Goal: Navigation & Orientation: Find specific page/section

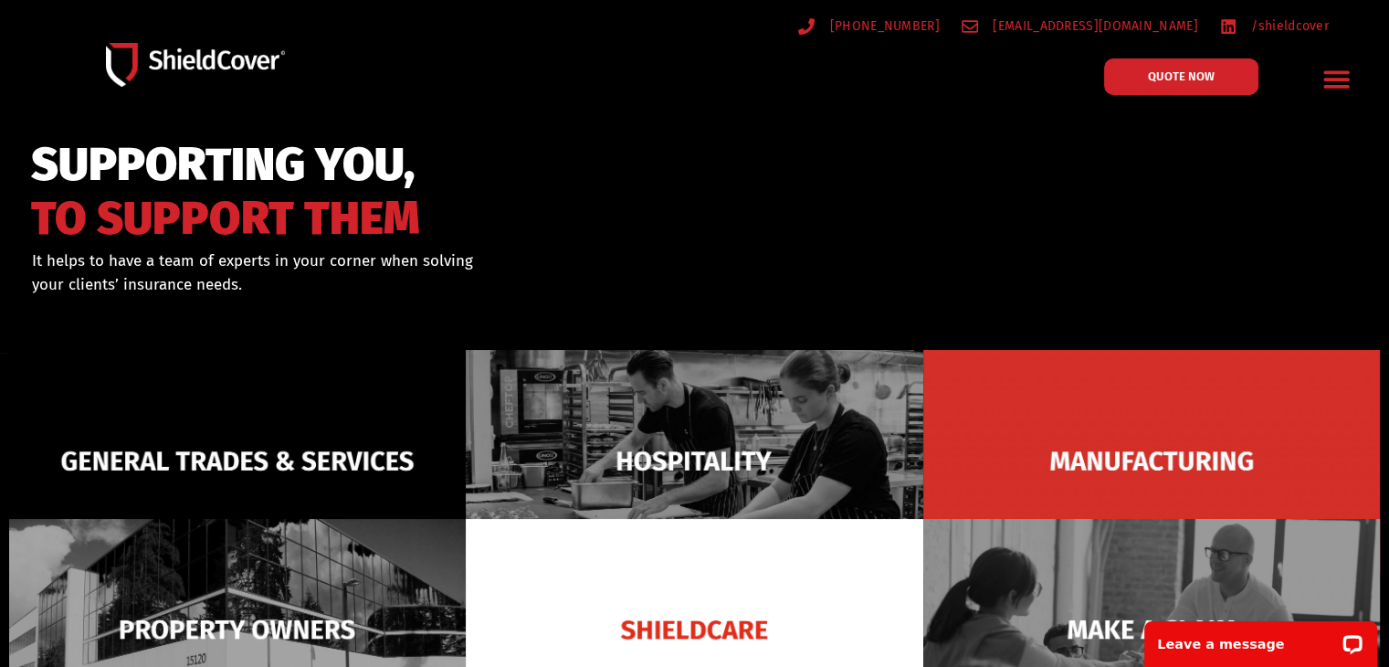
scroll to position [183, 0]
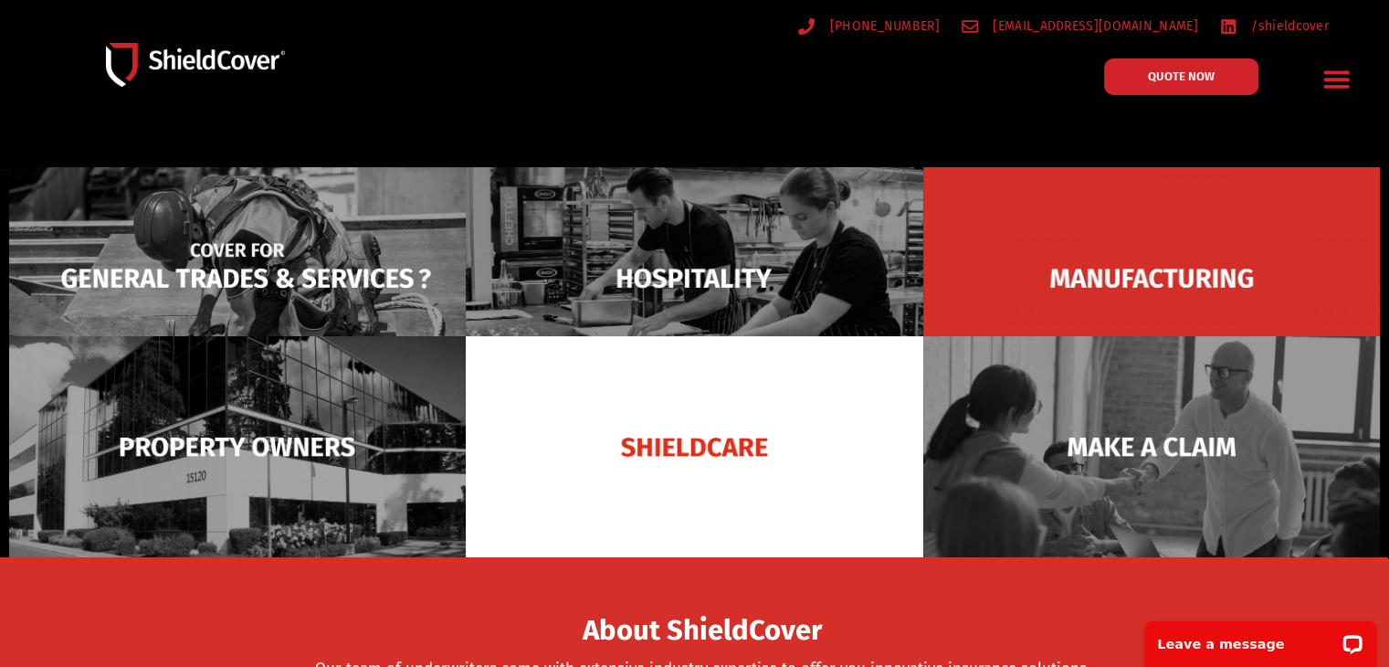
click at [320, 266] on img at bounding box center [237, 278] width 457 height 222
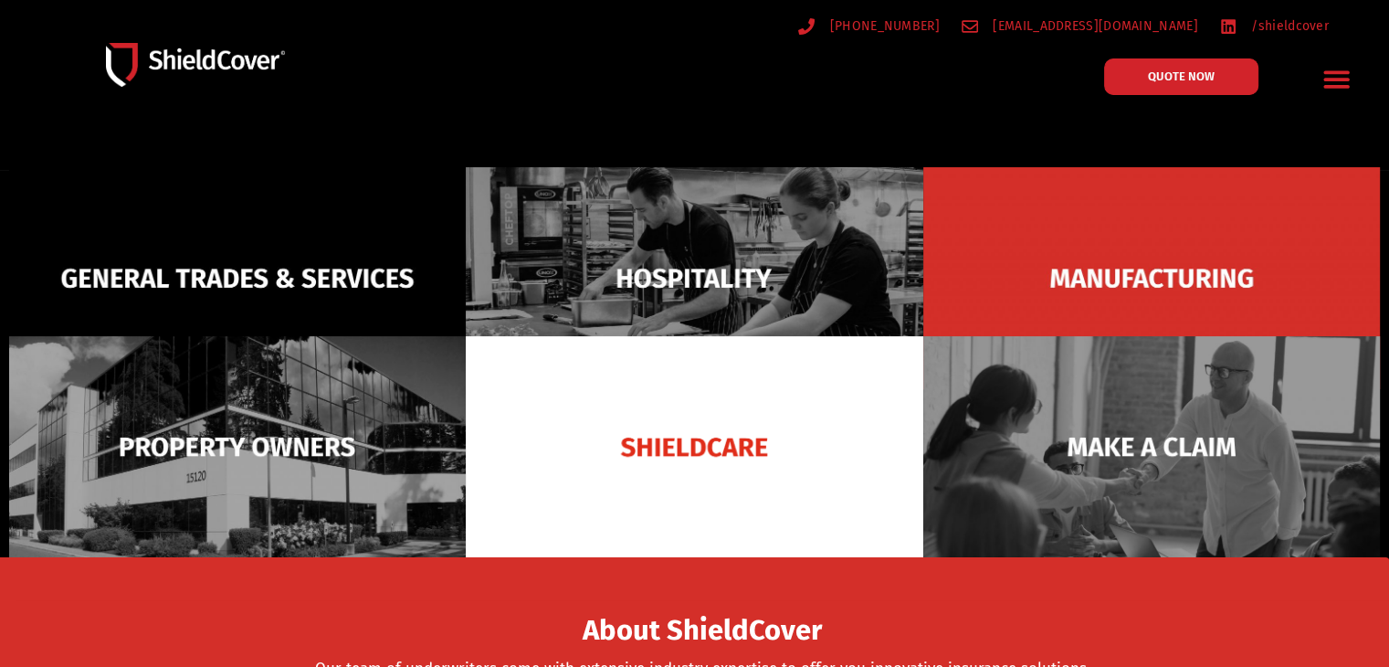
click at [902, 111] on div "(07) 3510 9535 hello@shieldcover.com.au /shieldcover QUOTE NOW General Trades &…" at bounding box center [695, 65] width 1346 height 110
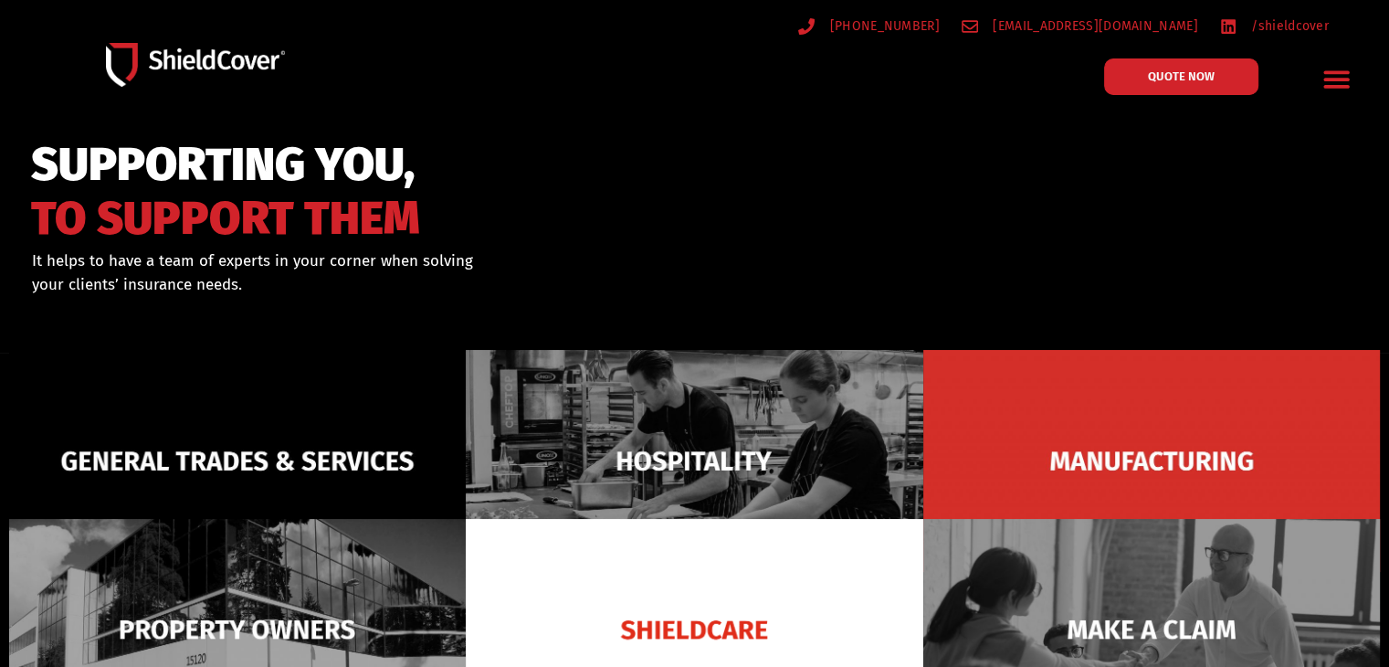
click at [776, 142] on div "SUPPORTING YOU, TO SUPPORT THEM" at bounding box center [407, 189] width 752 height 102
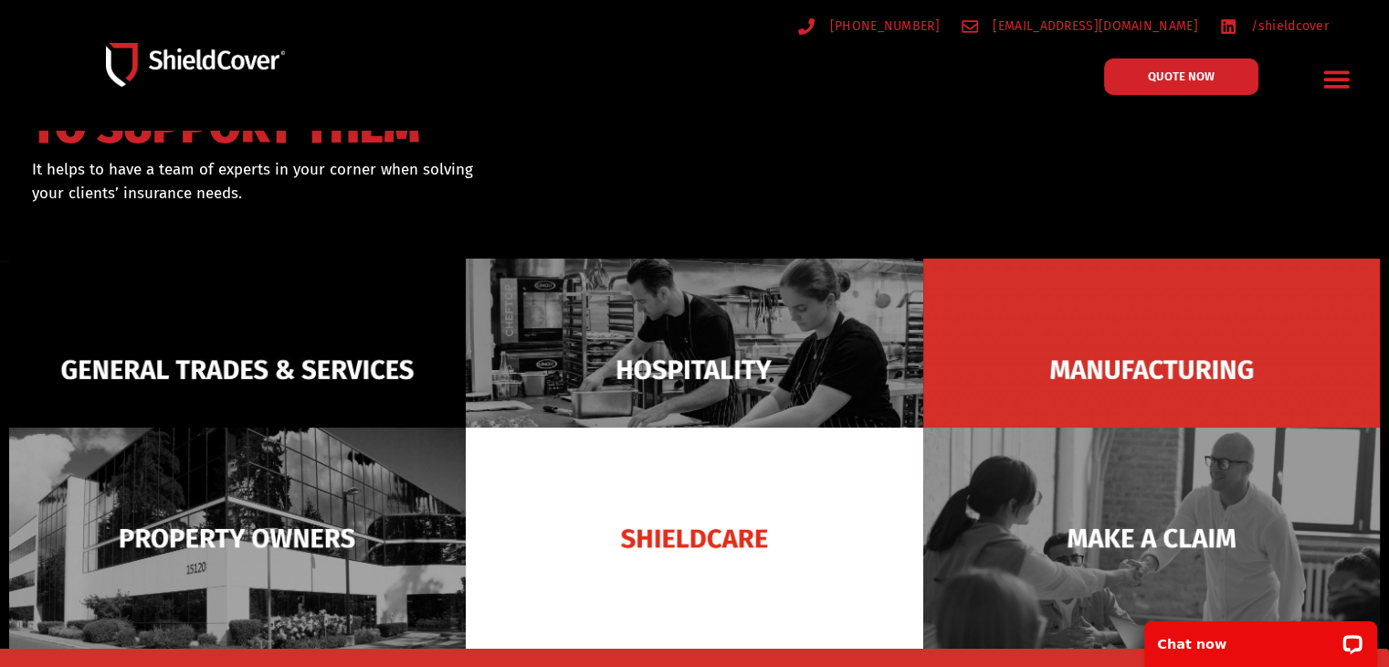
scroll to position [183, 0]
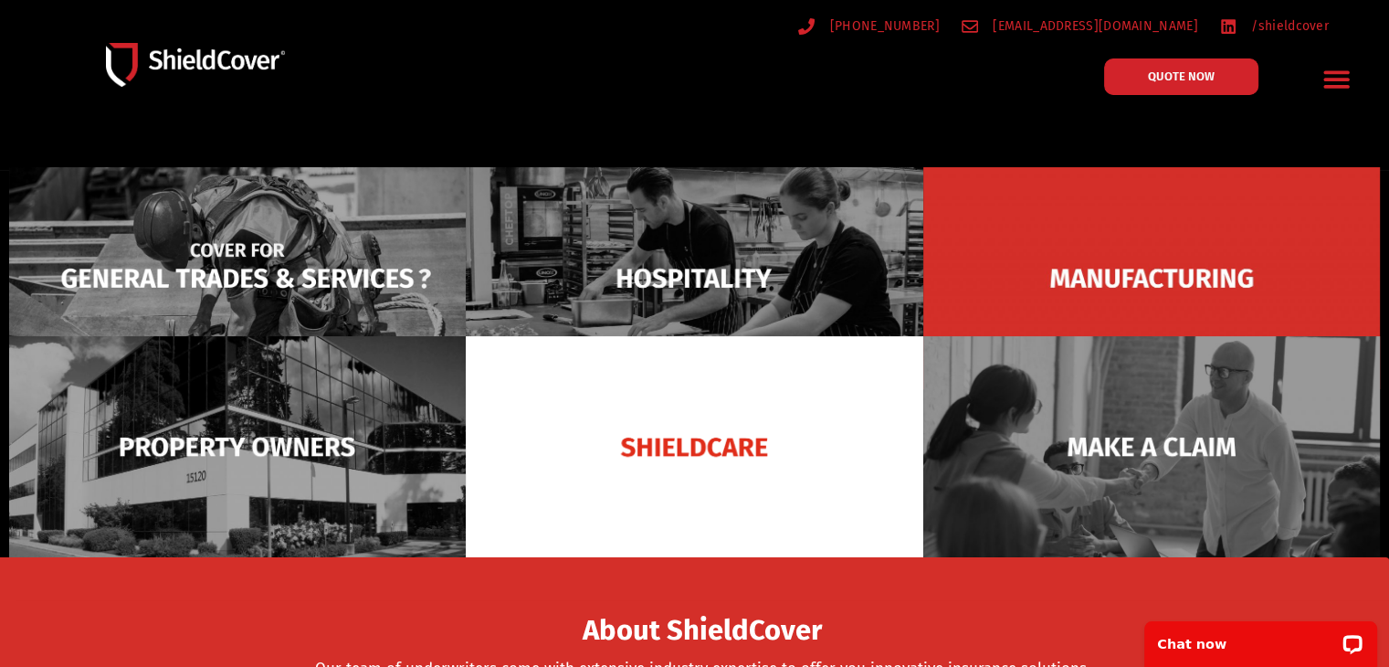
click at [261, 263] on img at bounding box center [237, 278] width 457 height 222
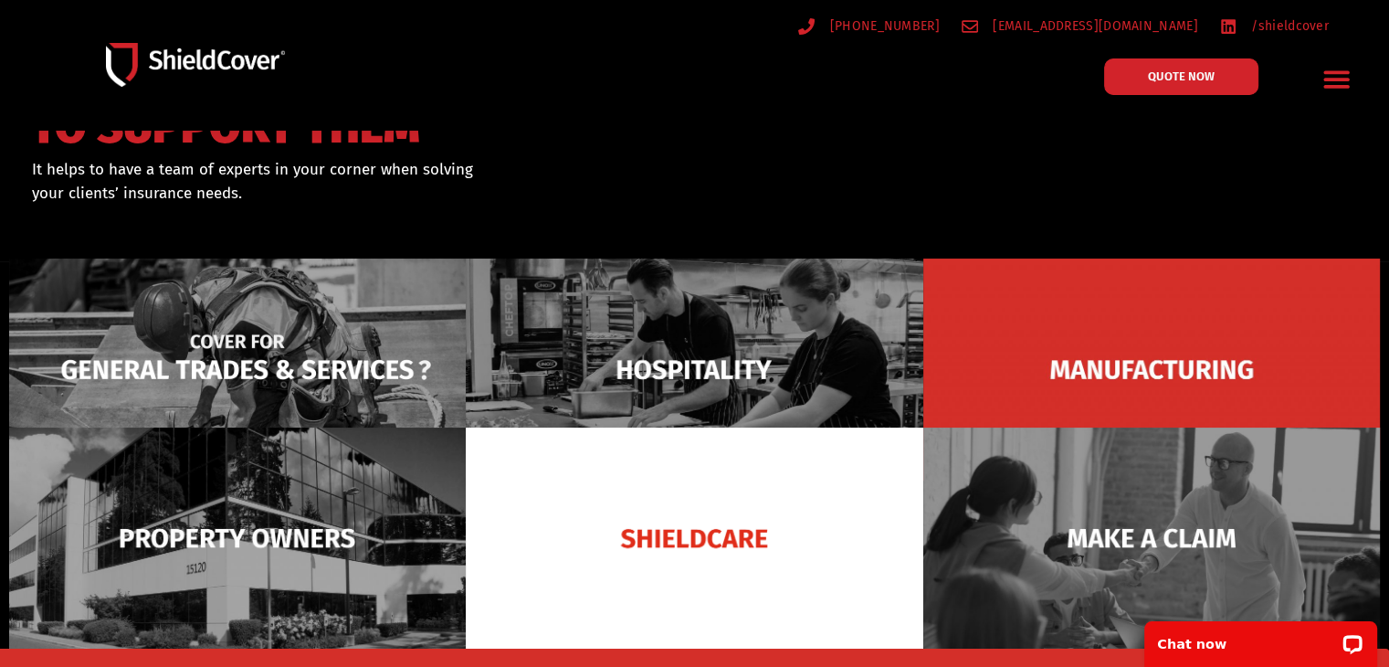
click at [318, 355] on img at bounding box center [237, 369] width 457 height 222
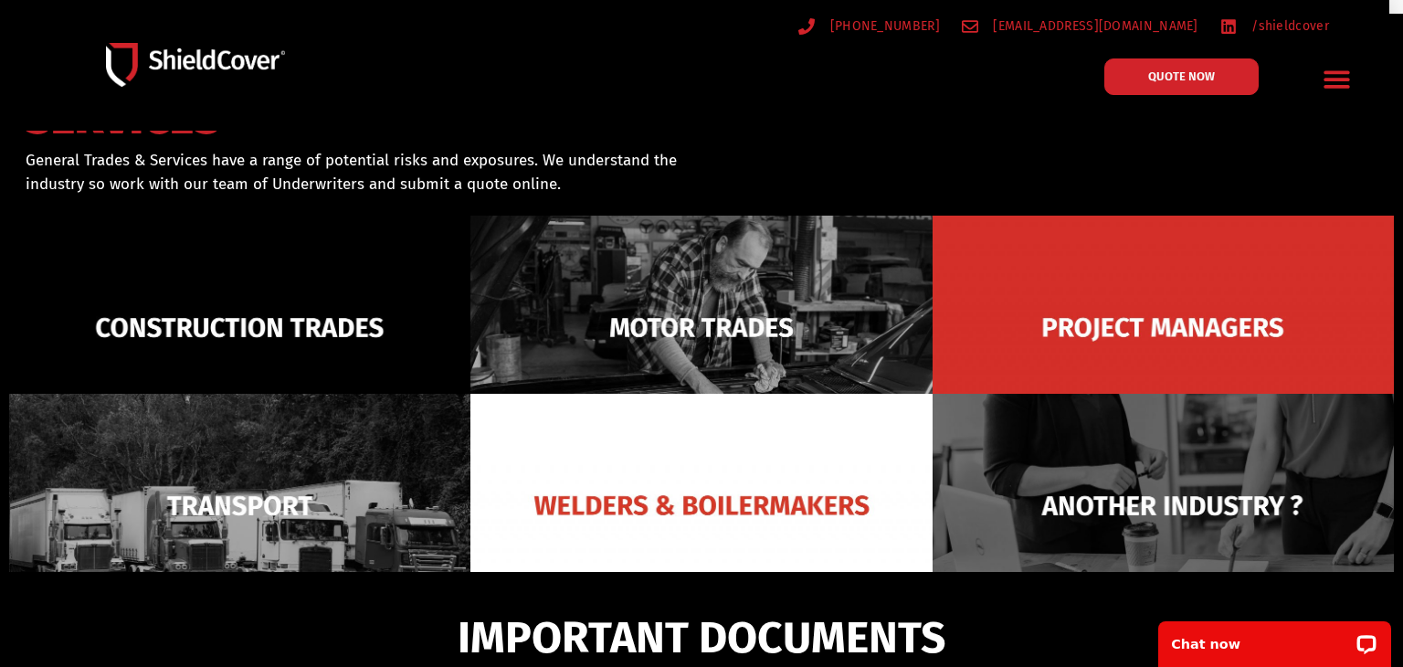
scroll to position [131, 0]
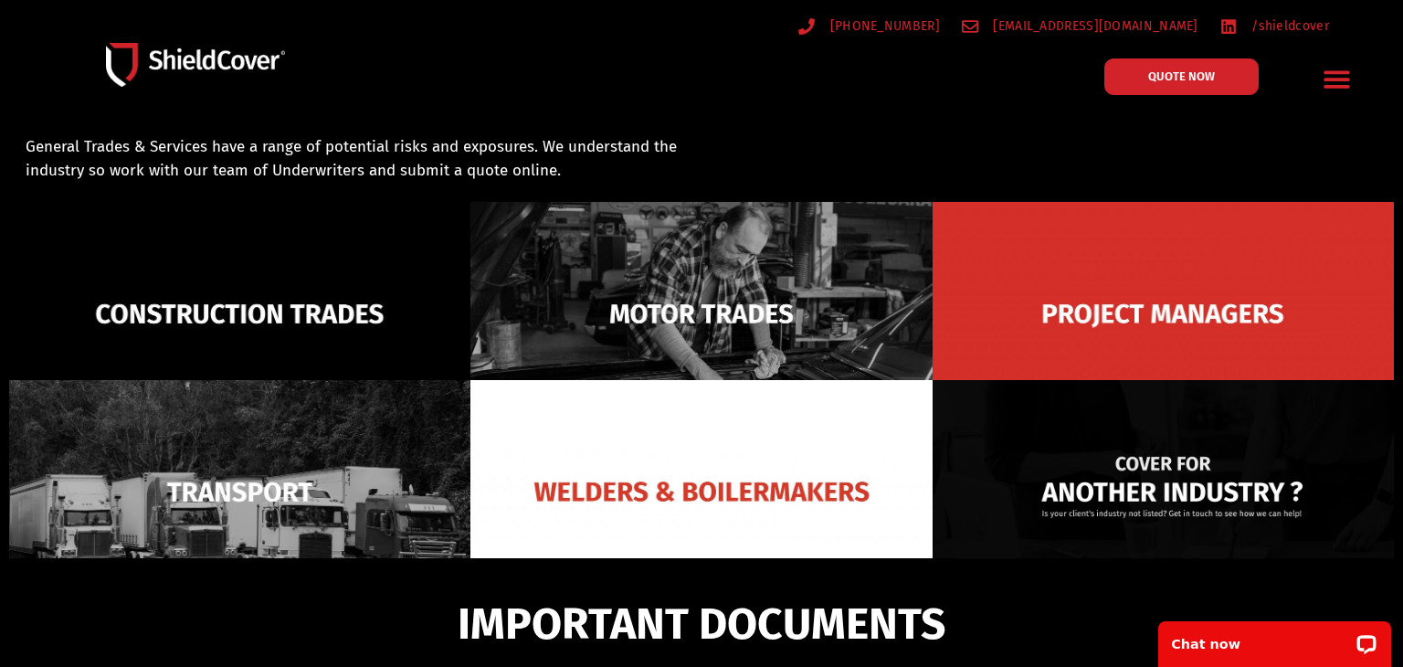
click at [1128, 483] on img at bounding box center [1163, 492] width 461 height 224
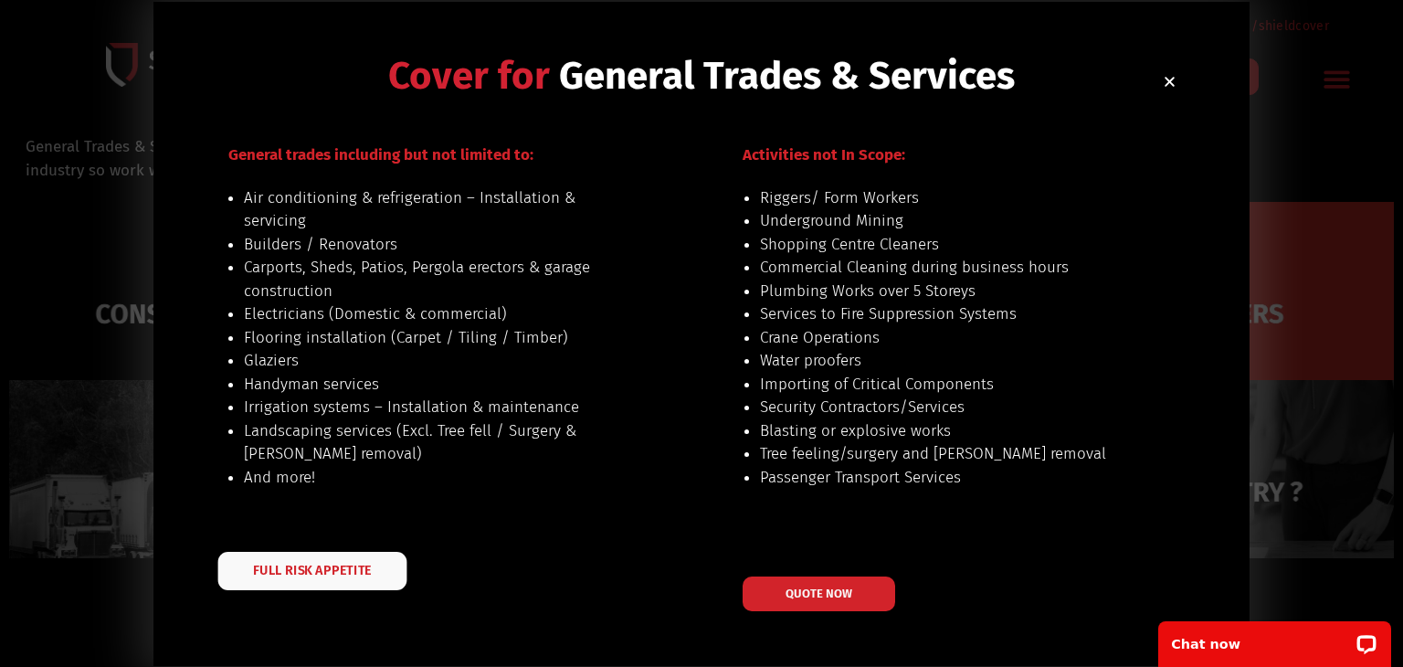
click at [329, 569] on span "FULL RISK APPETITE" at bounding box center [312, 570] width 119 height 13
